Goal: Task Accomplishment & Management: Manage account settings

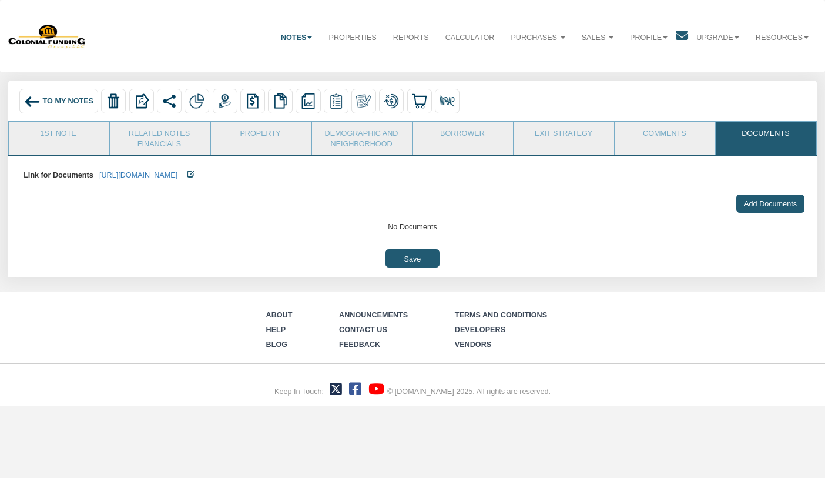
click at [26, 103] on img at bounding box center [32, 101] width 16 height 16
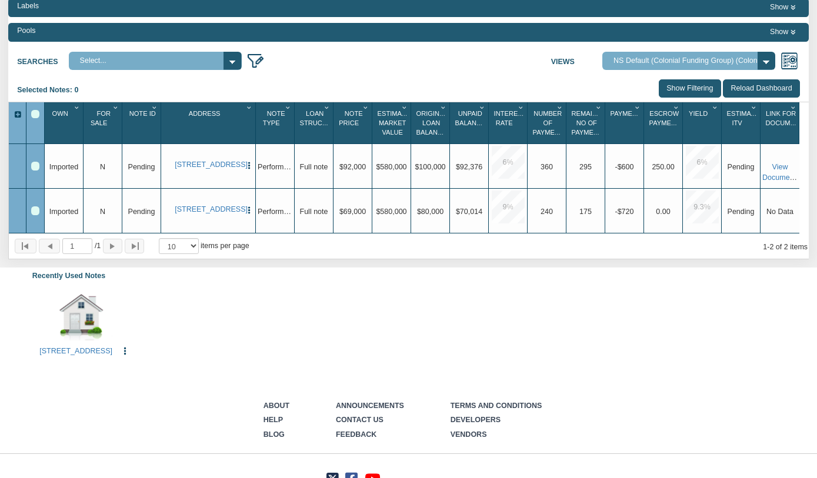
scroll to position [103, 0]
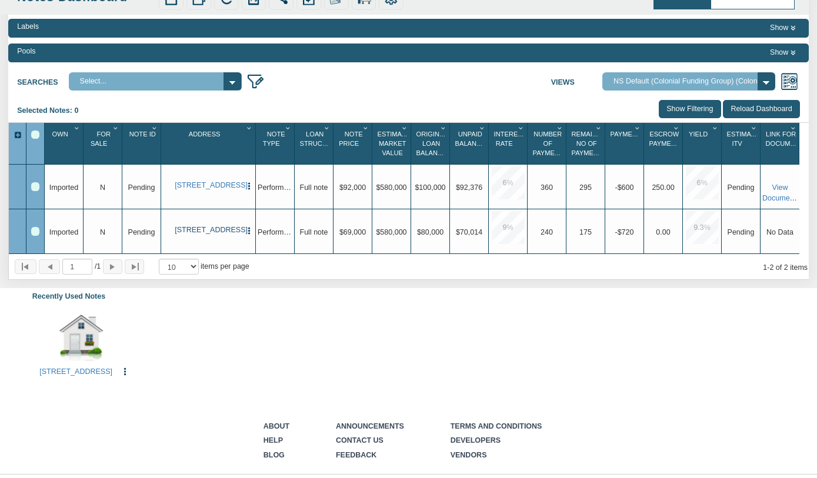
click at [202, 235] on link "0001 B Lafayette Ave, Baltimore, MD, 21202" at bounding box center [208, 230] width 66 height 9
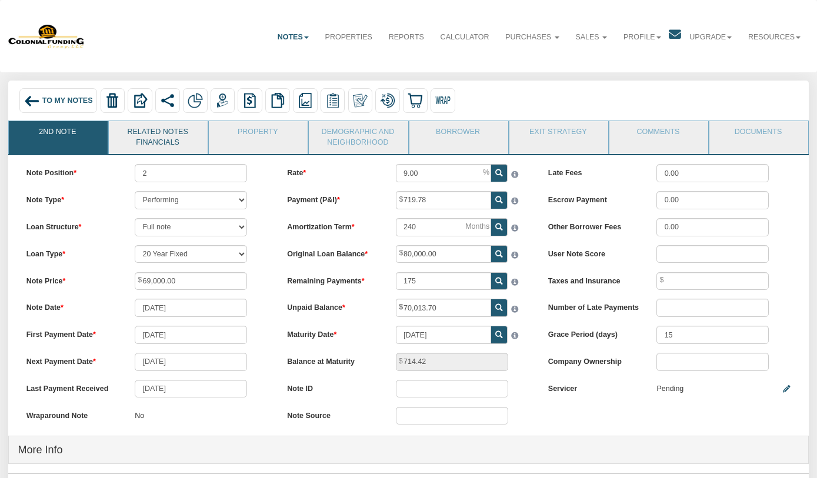
click at [145, 132] on link "Related Notes Financials" at bounding box center [158, 137] width 98 height 33
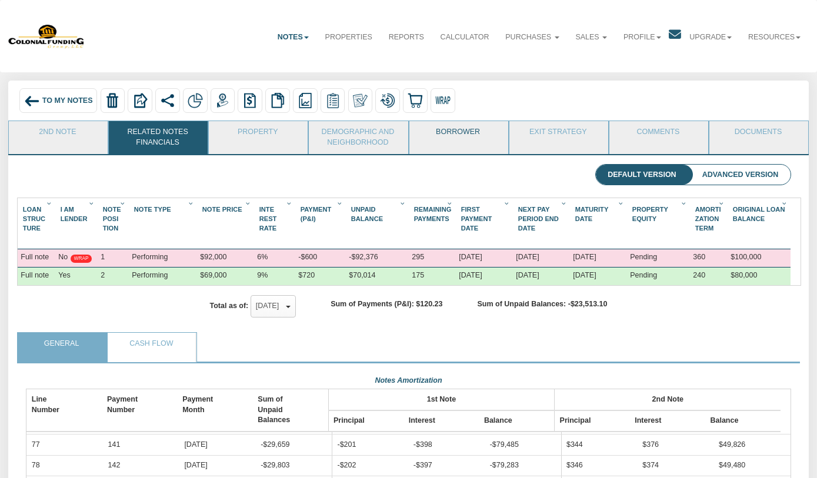
click at [472, 131] on link "Borrower" at bounding box center [458, 135] width 98 height 29
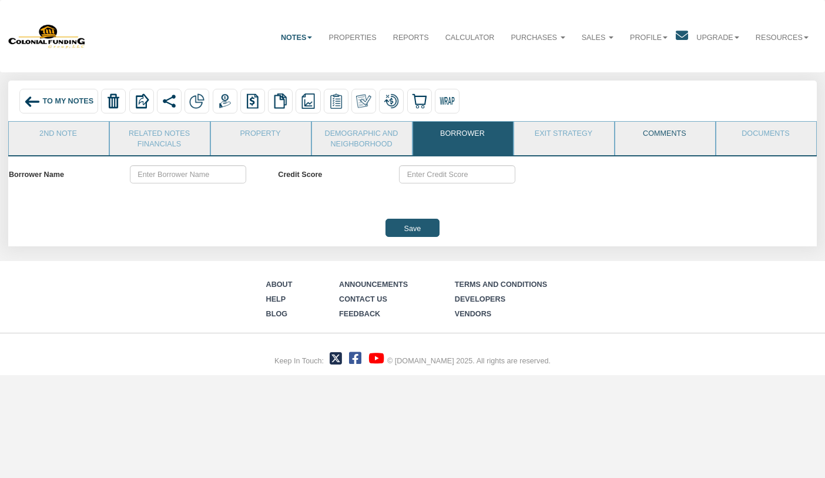
click at [681, 131] on link "Comments" at bounding box center [665, 136] width 99 height 29
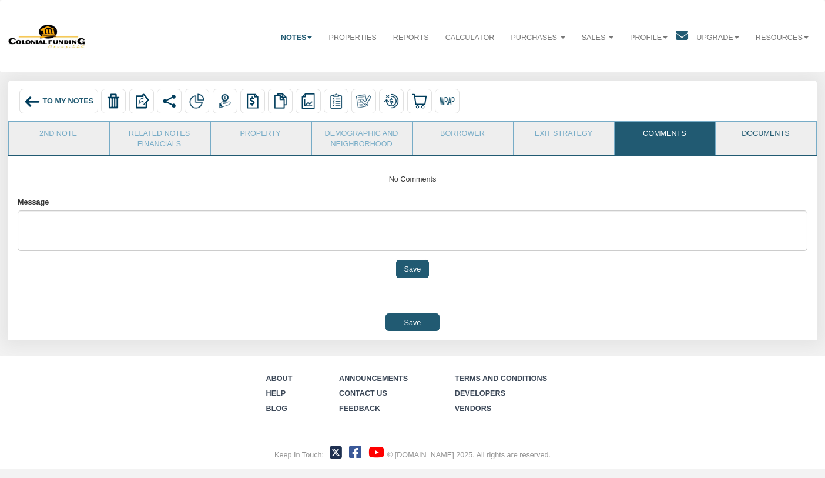
click at [767, 132] on link "Documents" at bounding box center [766, 136] width 99 height 29
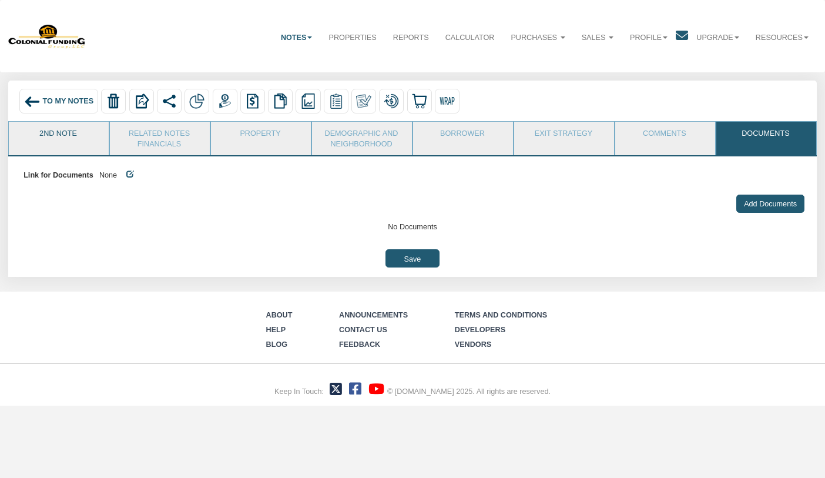
click at [58, 132] on link "2nd Note" at bounding box center [58, 136] width 99 height 29
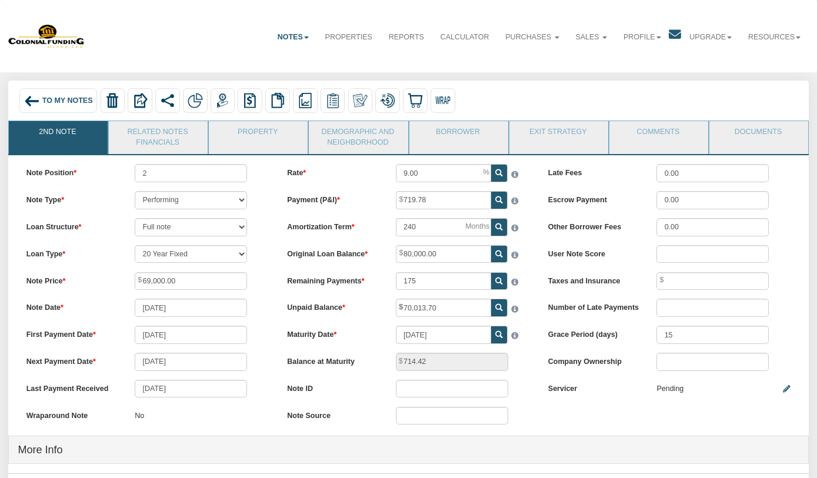
click at [29, 96] on img at bounding box center [32, 101] width 16 height 16
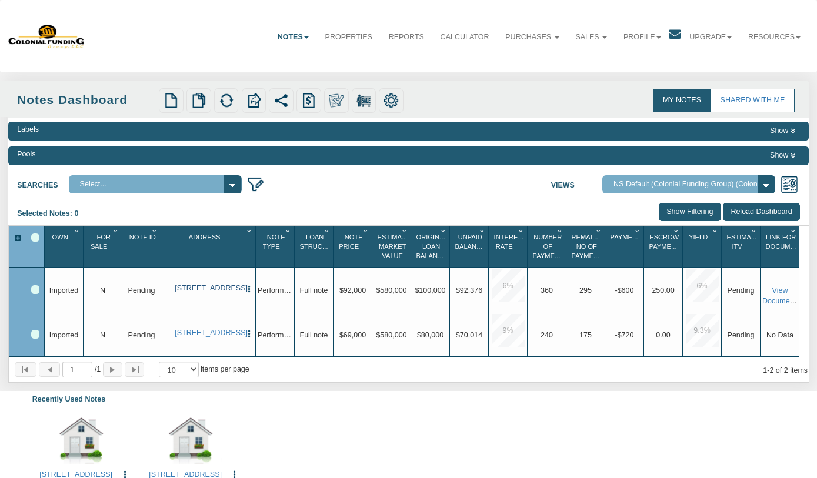
click at [222, 287] on link "0001 B Lafayette Ave, Baltimore, MD, 21202" at bounding box center [208, 288] width 66 height 9
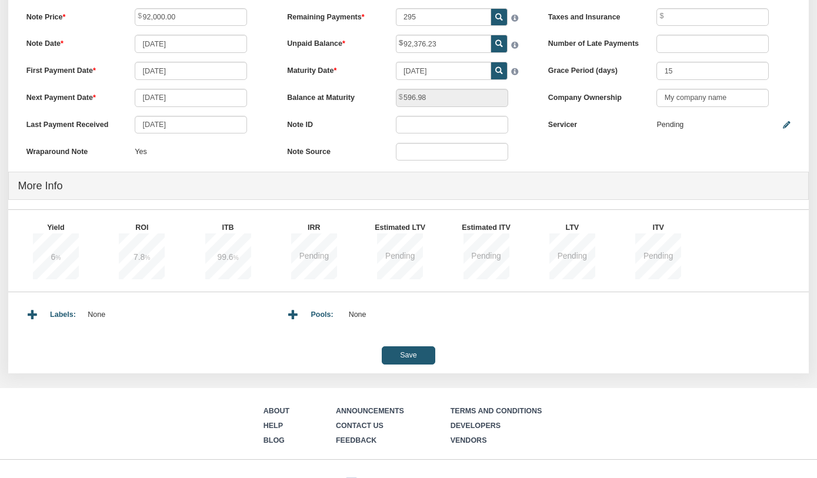
scroll to position [293, 0]
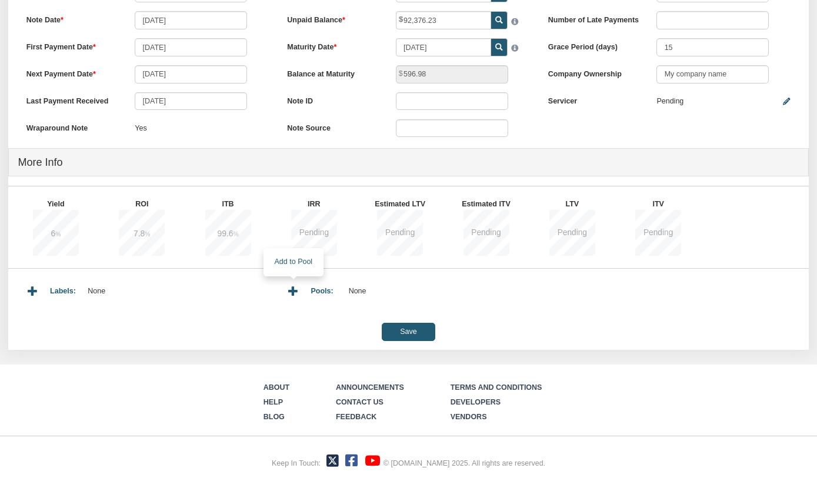
click at [298, 286] on div at bounding box center [293, 288] width 25 height 22
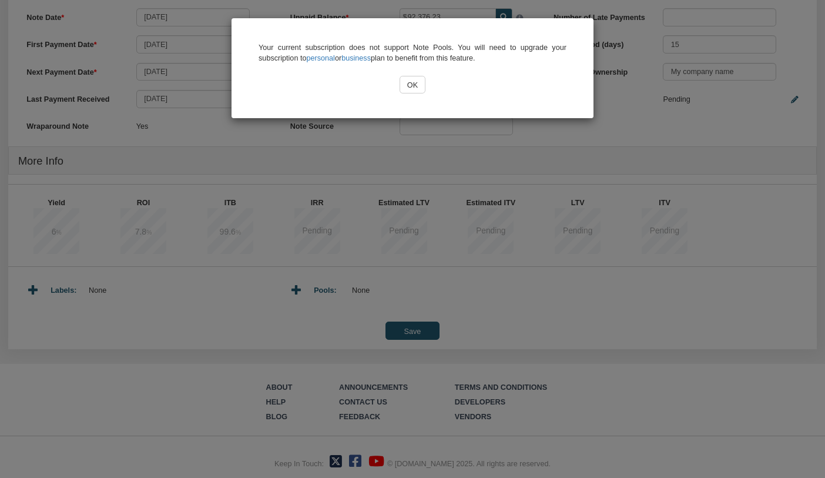
drag, startPoint x: 417, startPoint y: 88, endPoint x: 413, endPoint y: 100, distance: 12.7
click at [417, 89] on input "OK" at bounding box center [413, 85] width 26 height 18
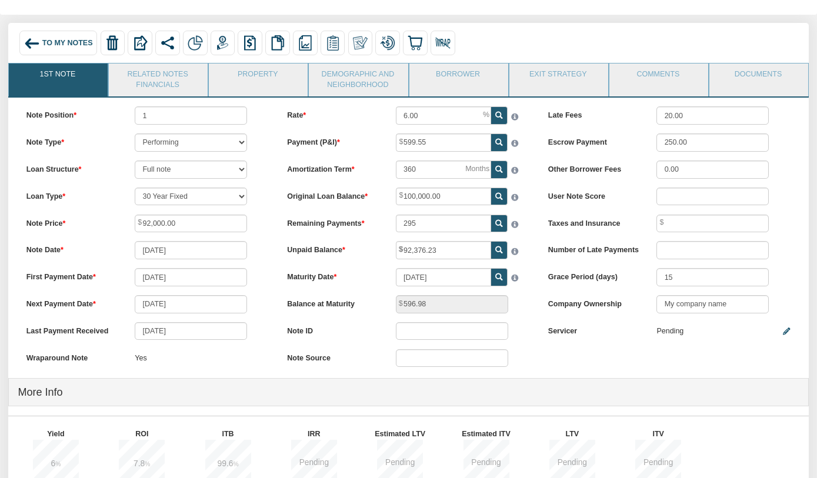
scroll to position [0, 0]
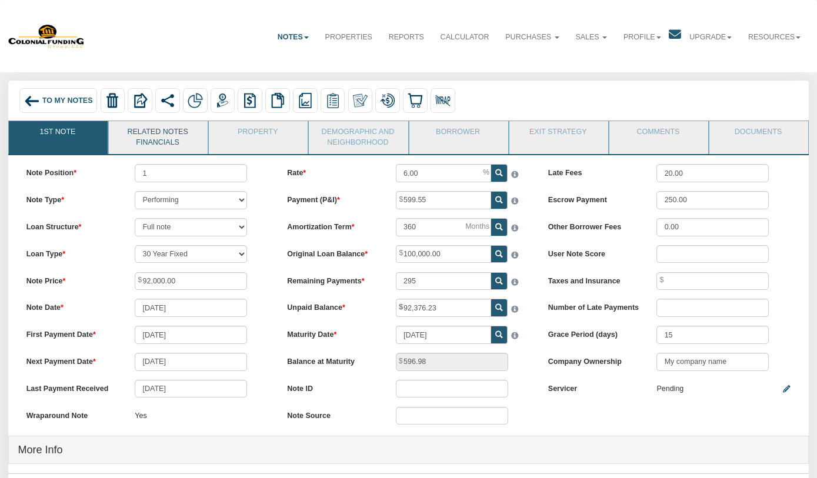
click at [166, 142] on link "Related Notes Financials" at bounding box center [158, 137] width 98 height 33
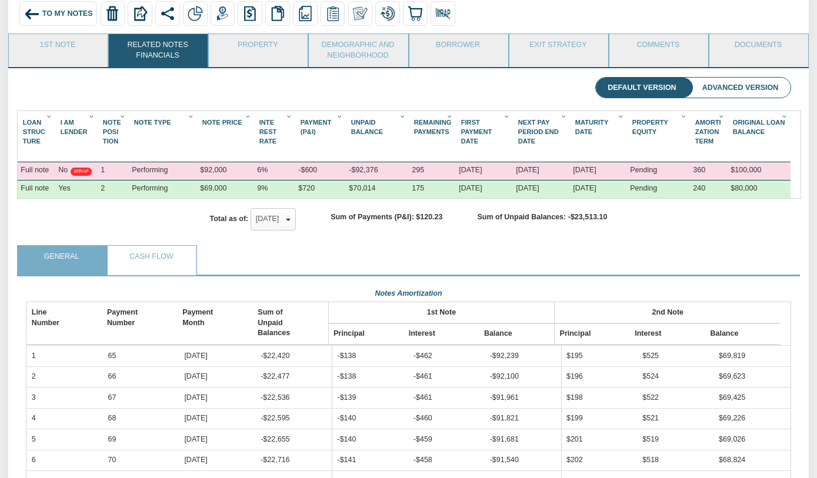
scroll to position [118, 0]
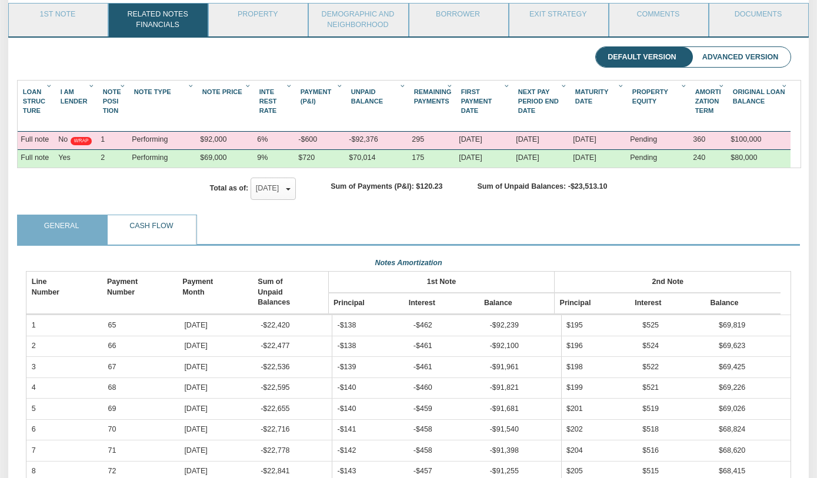
click at [137, 238] on link "Cash Flow" at bounding box center [152, 229] width 88 height 29
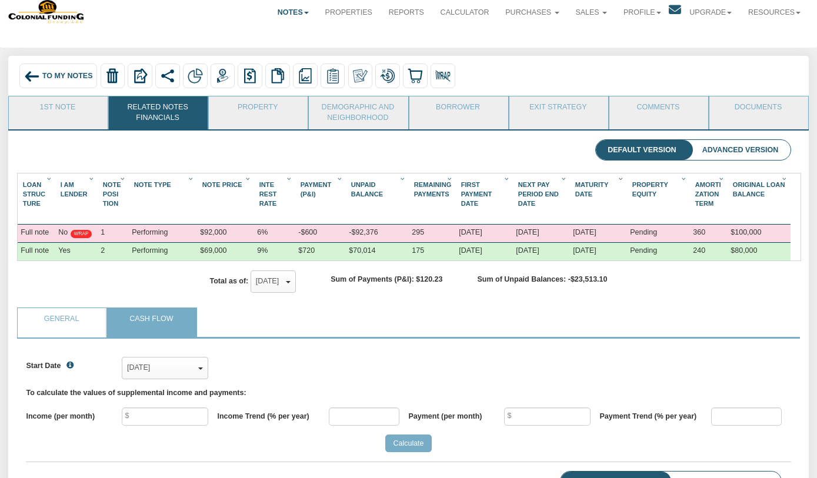
scroll to position [0, 0]
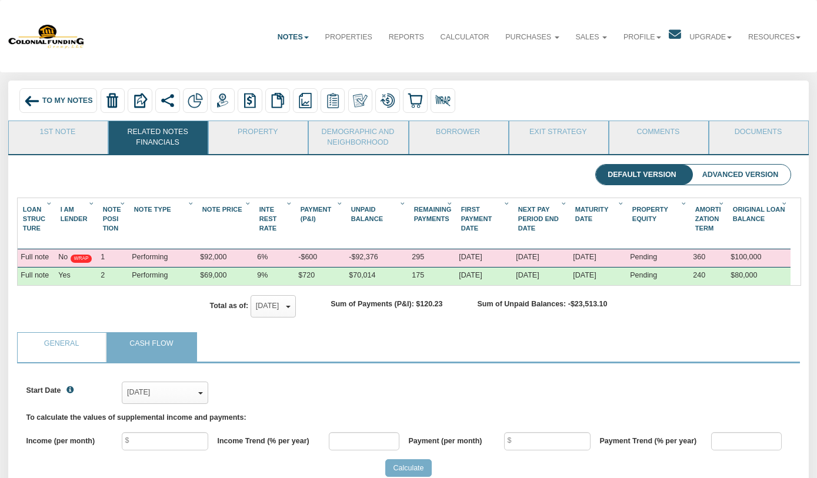
click at [55, 100] on span "To My Notes" at bounding box center [67, 100] width 51 height 8
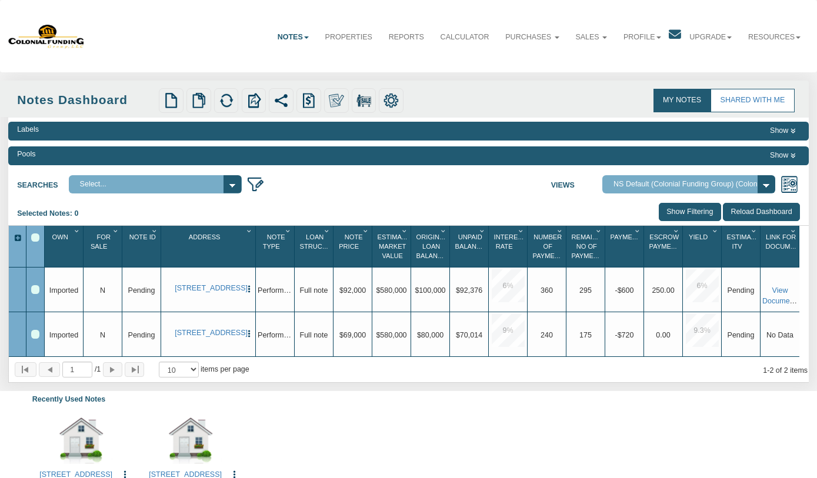
click at [272, 39] on link "Notes" at bounding box center [293, 37] width 48 height 28
click at [339, 39] on link "Properties" at bounding box center [348, 37] width 63 height 28
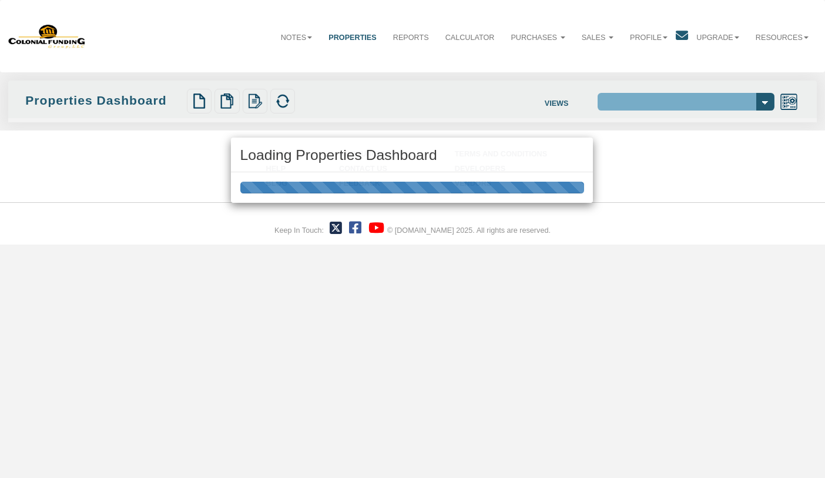
select select "138"
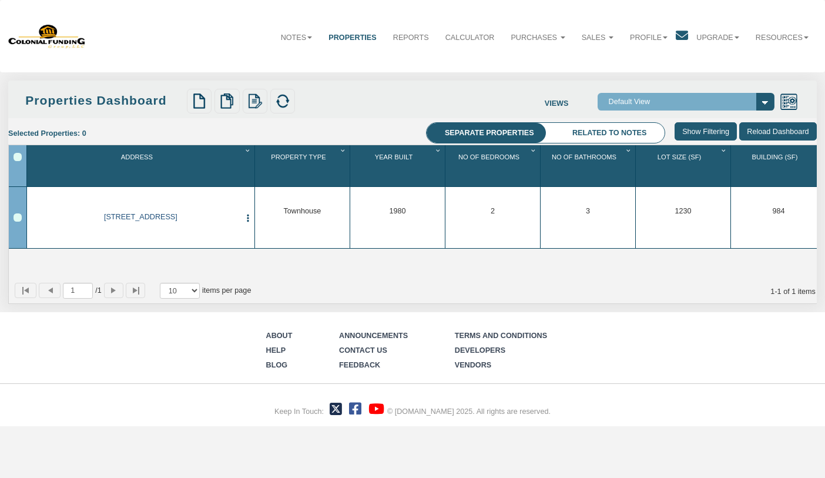
click at [135, 213] on link "0001 B Lafayette Ave, Baltimore, MD, 21202" at bounding box center [141, 217] width 200 height 9
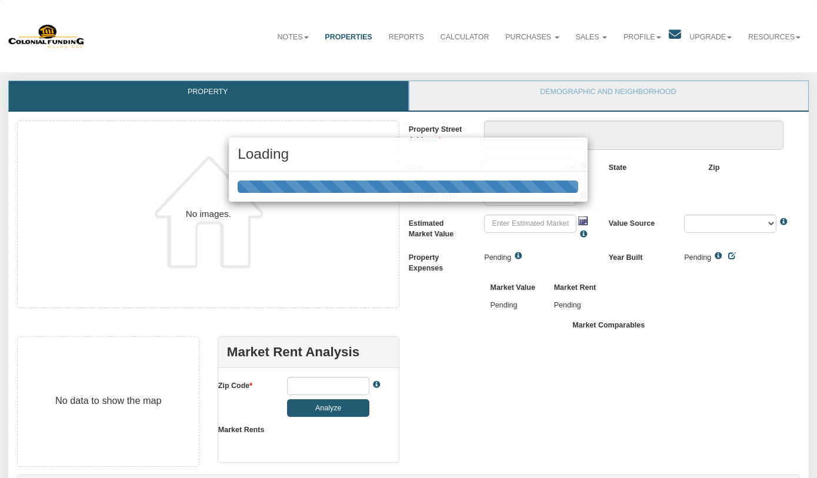
type textarea "0001 B Lafayette Ave"
type input "$580,000.00"
type input "21202"
select select "string:Baltimore"
select select "string:TH"
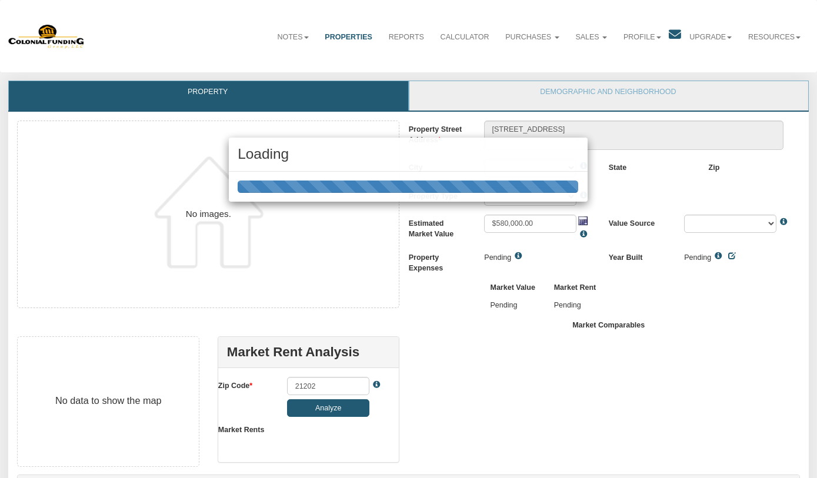
select select "string:By seller"
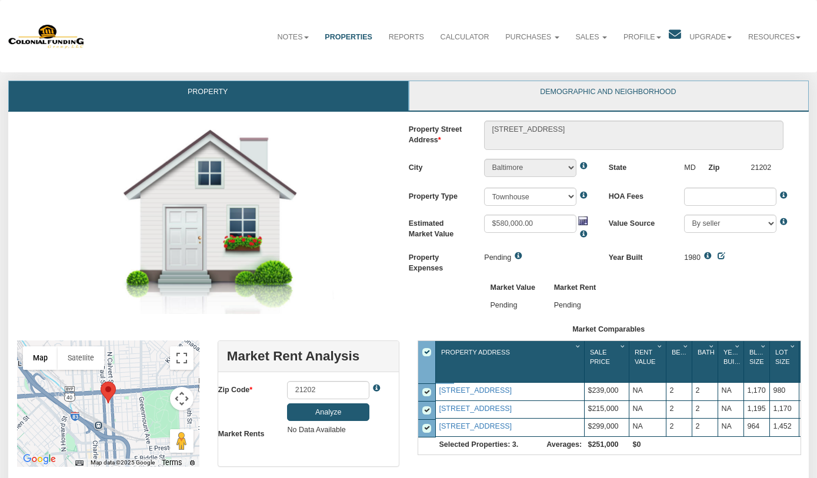
click at [574, 88] on link "Demographic and Neighborhood" at bounding box center [608, 95] width 398 height 29
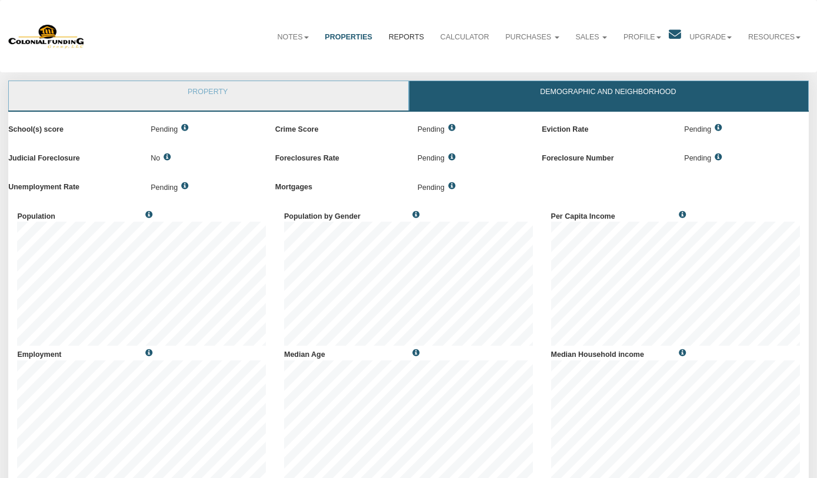
click at [394, 39] on link "Reports" at bounding box center [406, 37] width 52 height 28
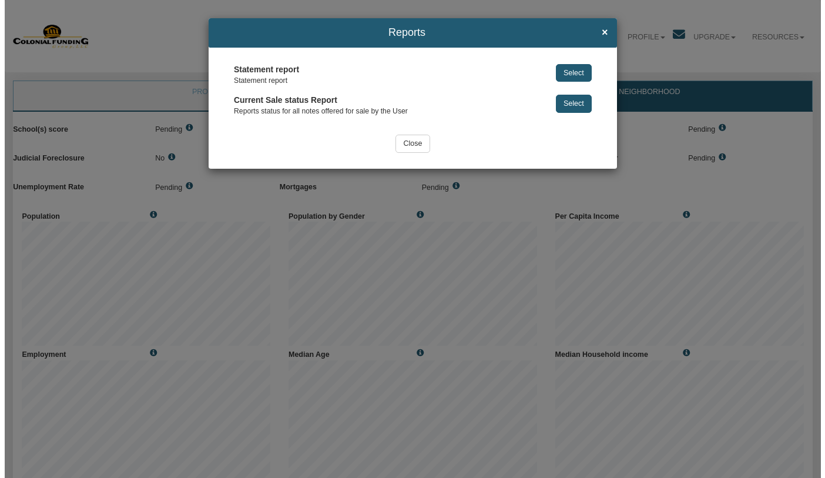
scroll to position [138, 270]
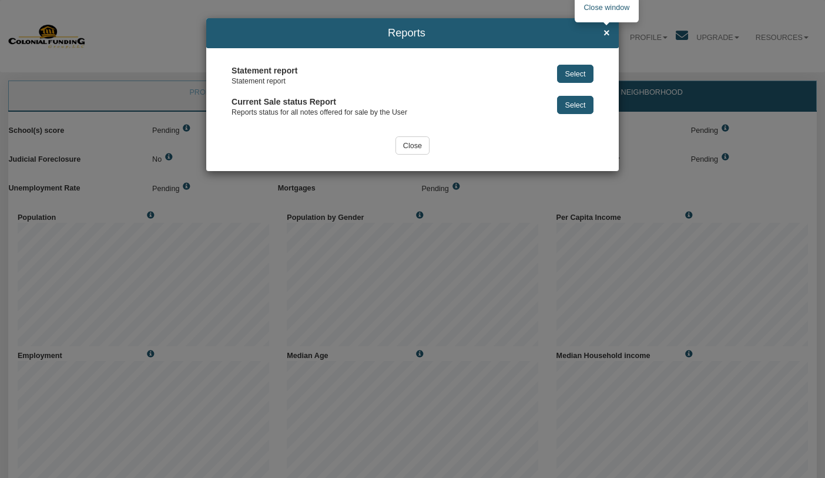
click at [607, 29] on span "×" at bounding box center [607, 33] width 6 height 12
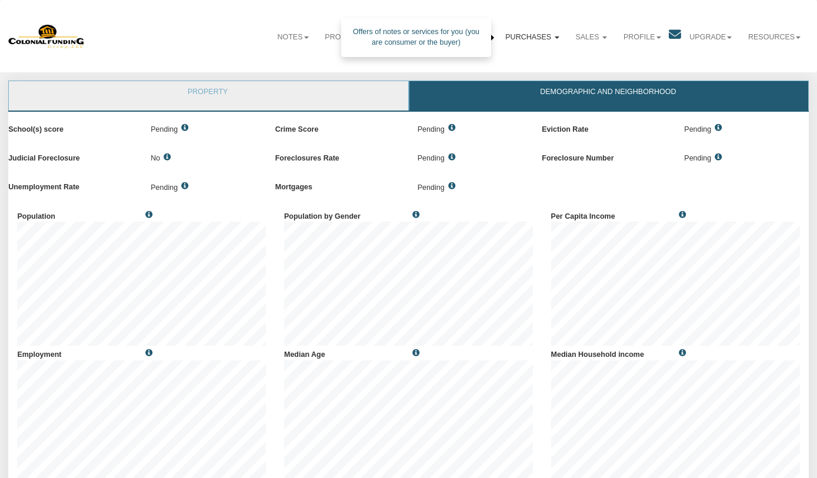
click at [523, 32] on link "Purchases" at bounding box center [532, 37] width 70 height 28
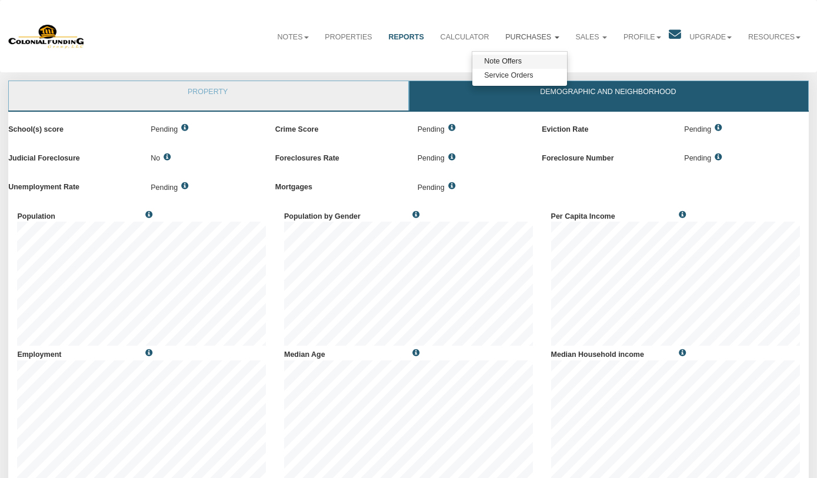
click at [510, 64] on link "Note Offers" at bounding box center [519, 62] width 95 height 14
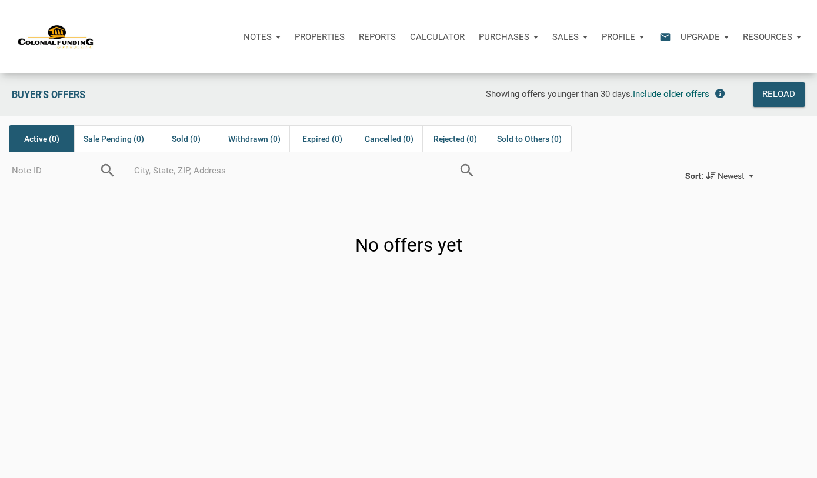
click at [775, 34] on p "Resources" at bounding box center [766, 37] width 49 height 11
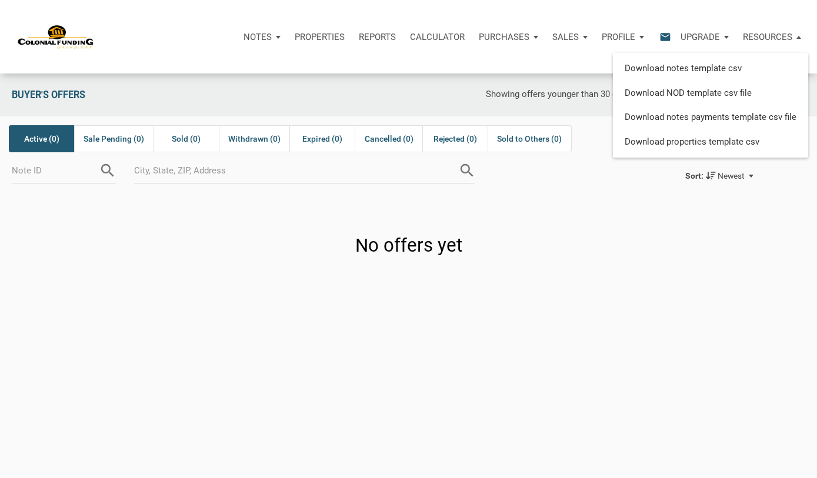
click at [208, 47] on div "Notes Dashboard Transactions Properties Reports Calculator Purchases Note Offer…" at bounding box center [451, 36] width 714 height 35
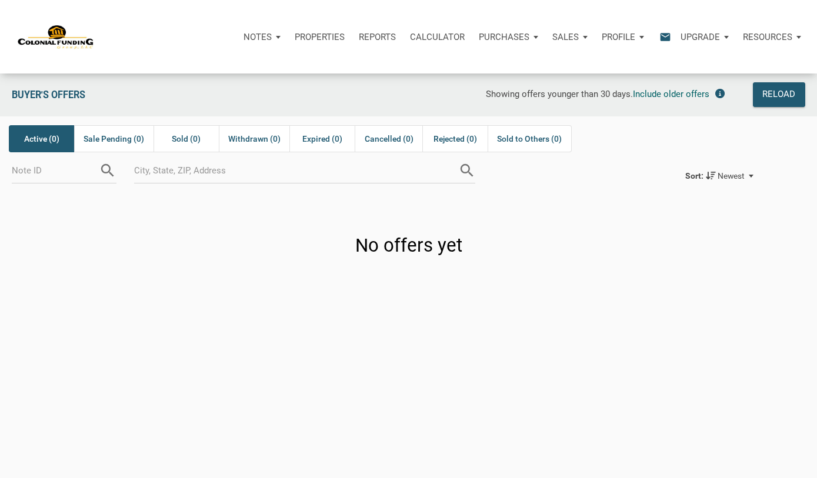
click at [669, 35] on icon "email" at bounding box center [665, 37] width 14 height 14
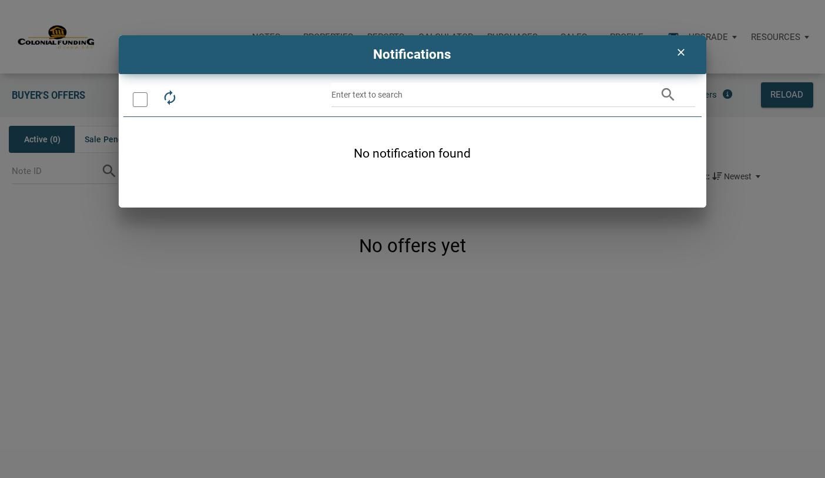
click at [681, 56] on icon "clear" at bounding box center [681, 52] width 14 height 12
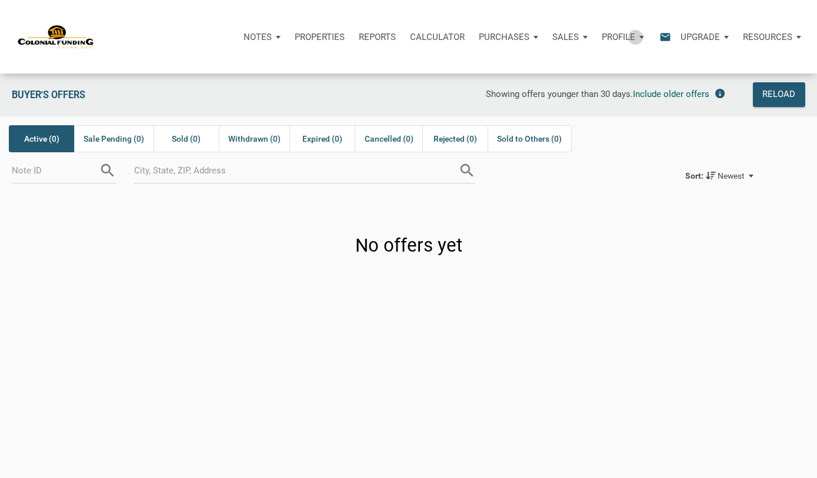
click at [635, 37] on p "Profile" at bounding box center [618, 37] width 34 height 11
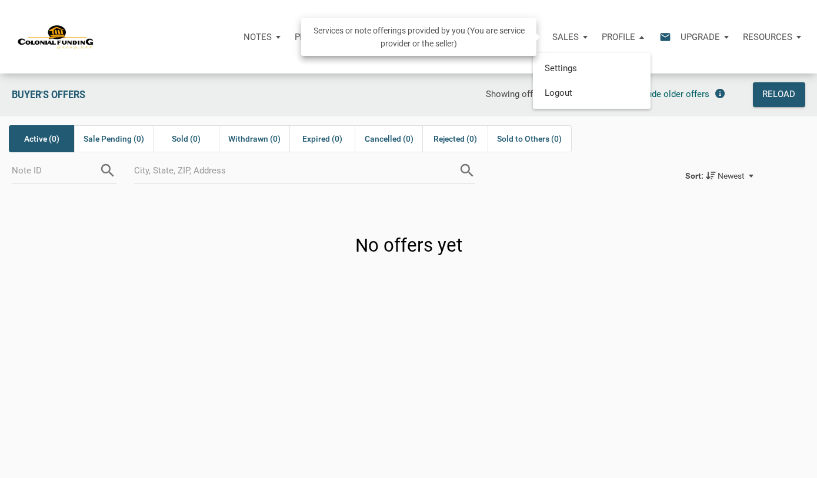
click at [570, 39] on p "Sales" at bounding box center [565, 37] width 26 height 11
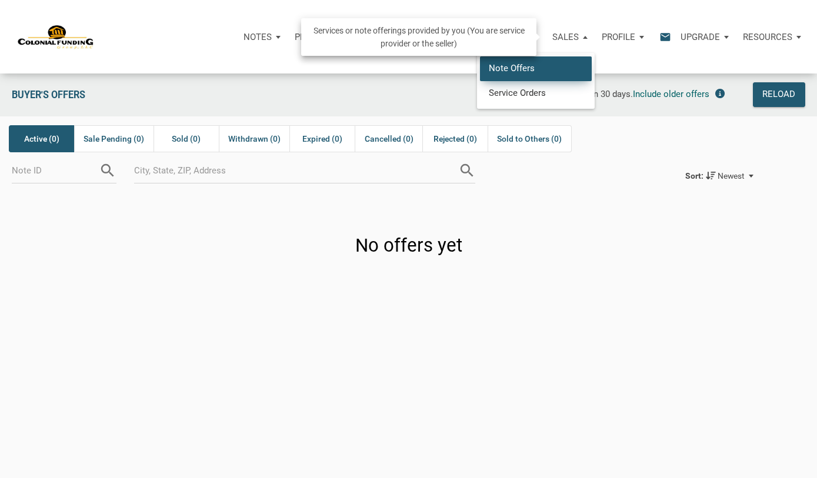
click at [516, 65] on link "Note Offers" at bounding box center [536, 68] width 112 height 24
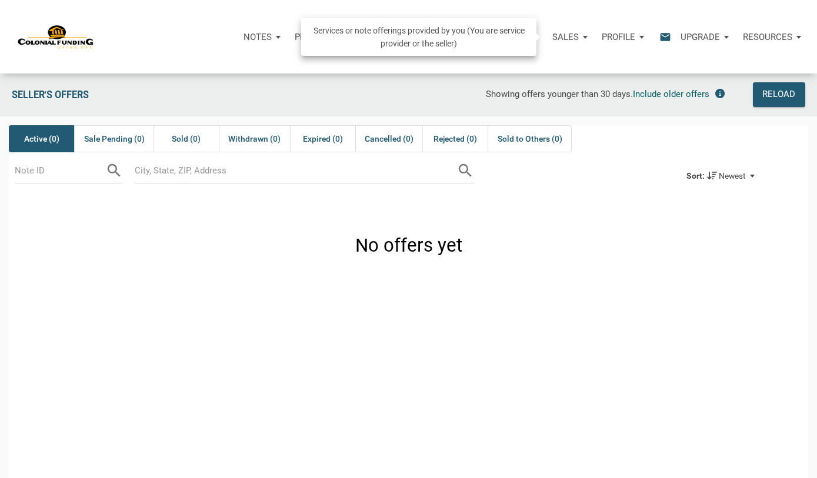
click at [577, 36] on p "Sales" at bounding box center [565, 37] width 26 height 11
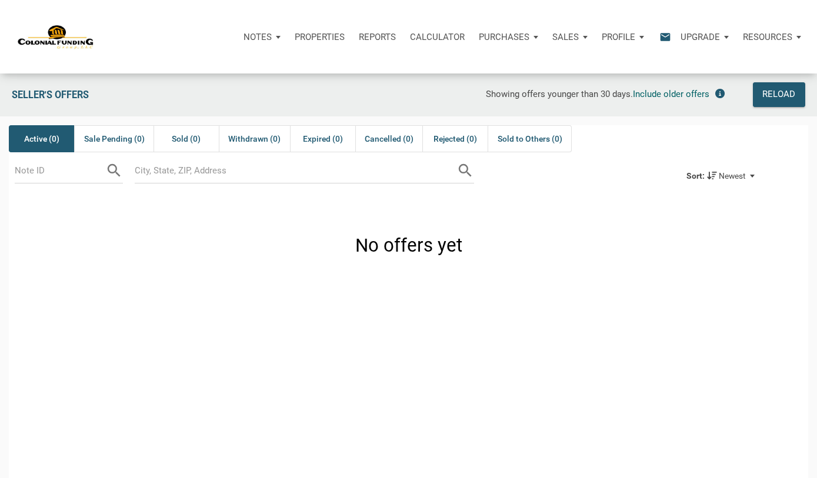
click at [626, 32] on p "Profile" at bounding box center [618, 37] width 34 height 11
click at [567, 89] on link "Logout" at bounding box center [592, 93] width 112 height 24
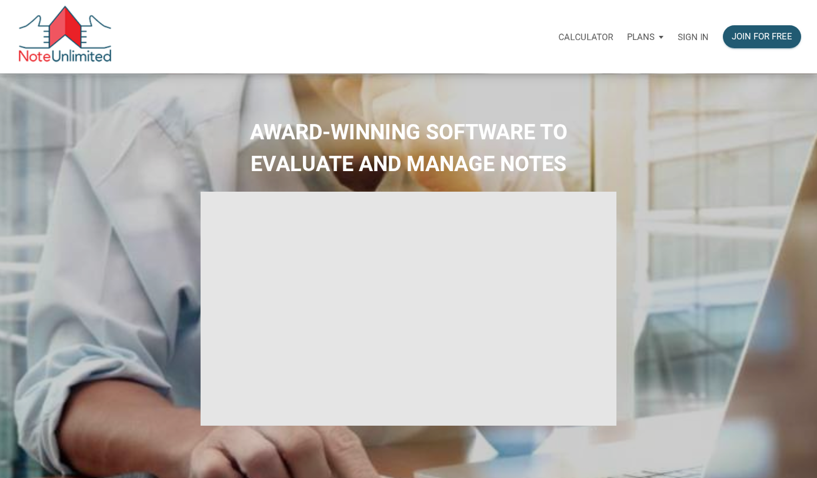
type input "Introduction to new features"
select select
click at [338, 63] on div "Calculator Plans Personal Business Sign in Join for free" at bounding box center [413, 36] width 808 height 73
